Goal: Task Accomplishment & Management: Use online tool/utility

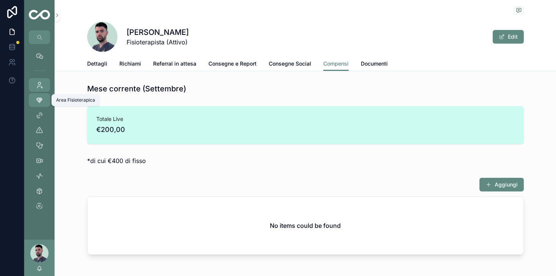
click at [41, 105] on div "Area Fisioterapica" at bounding box center [39, 100] width 12 height 12
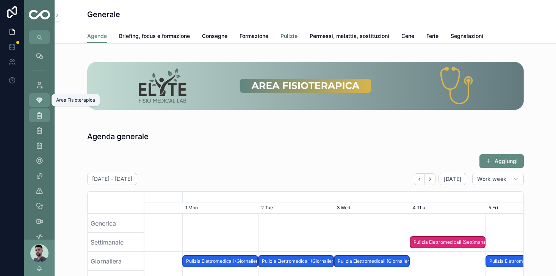
scroll to position [0, 569]
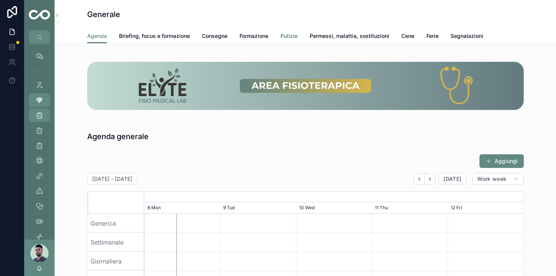
click at [293, 35] on span "Pulizie" at bounding box center [289, 36] width 17 height 8
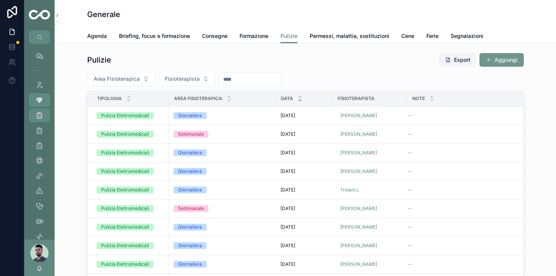
click at [505, 58] on button "Aggiungi" at bounding box center [502, 60] width 44 height 14
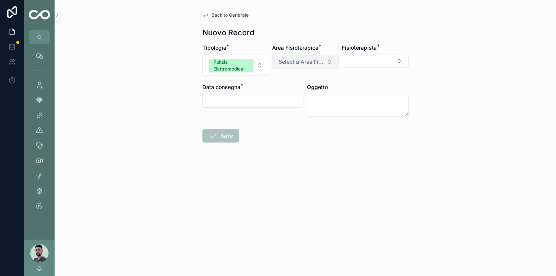
click at [317, 63] on span "Select a Area Fisioterapica" at bounding box center [301, 62] width 45 height 8
click at [300, 93] on div "Settimanale" at bounding box center [305, 91] width 91 height 11
click at [375, 64] on button "Select Button" at bounding box center [375, 61] width 67 height 13
click at [523, 114] on div "Back to Generale Nuovo Record Tipologia * Pulizia Elettromedicali Area Fisioter…" at bounding box center [306, 138] width 502 height 276
